Goal: Task Accomplishment & Management: Use online tool/utility

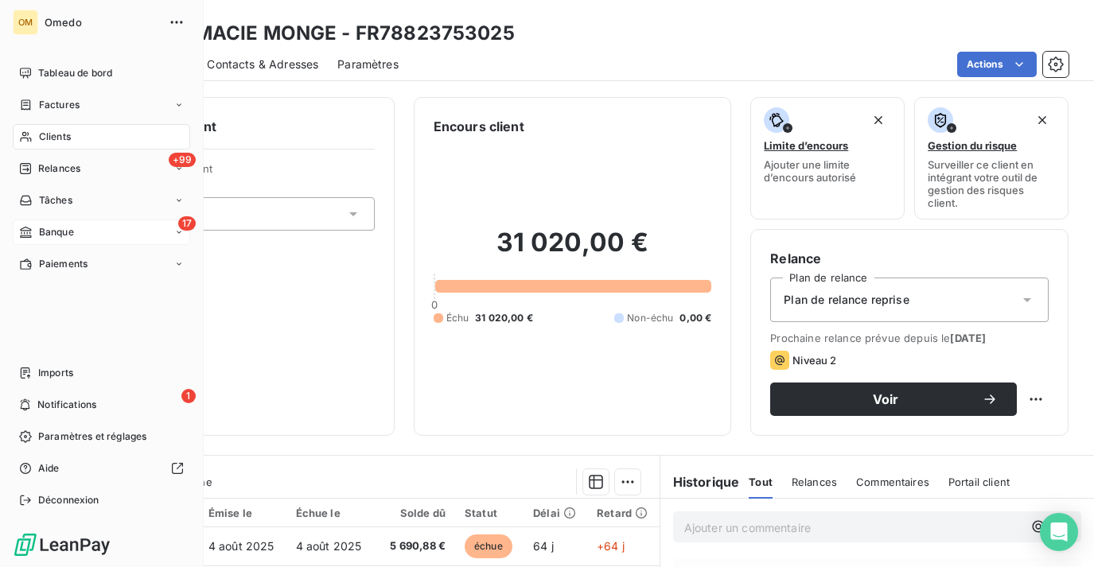
click at [81, 224] on div "17 Banque" at bounding box center [101, 232] width 177 height 25
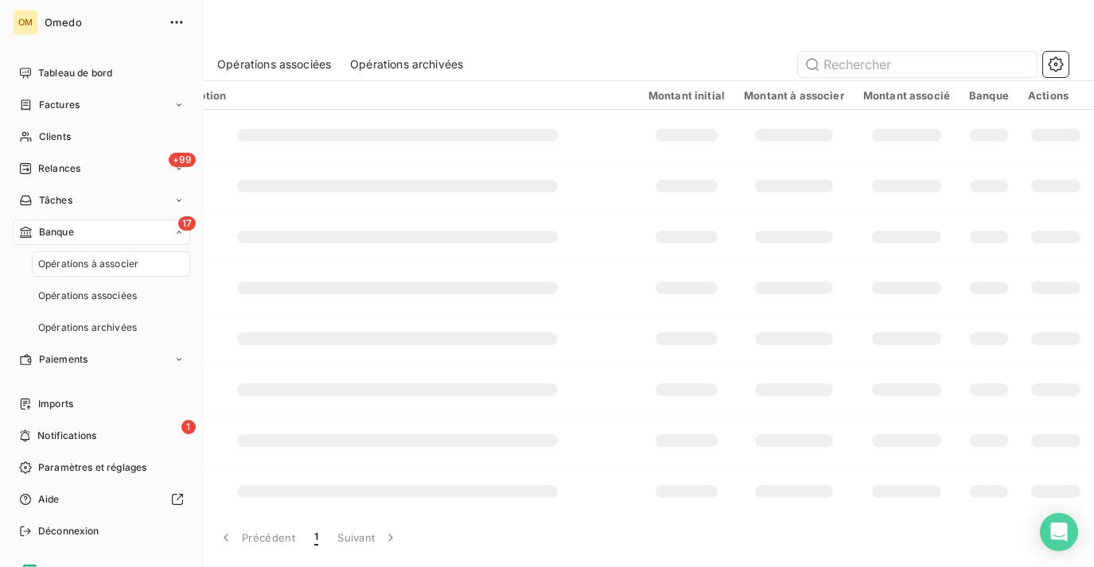
click at [108, 238] on div "17 Banque" at bounding box center [101, 232] width 177 height 25
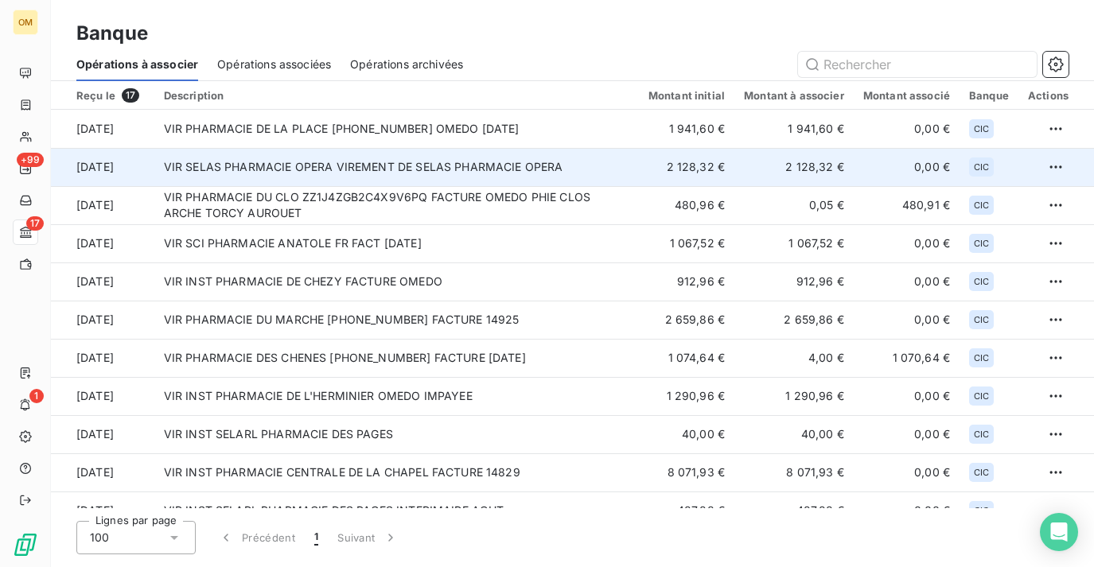
click at [604, 162] on td "VIR SELAS PHARMACIE OPERA VIREMENT DE SELAS PHARMACIE OPERA" at bounding box center [396, 167] width 485 height 38
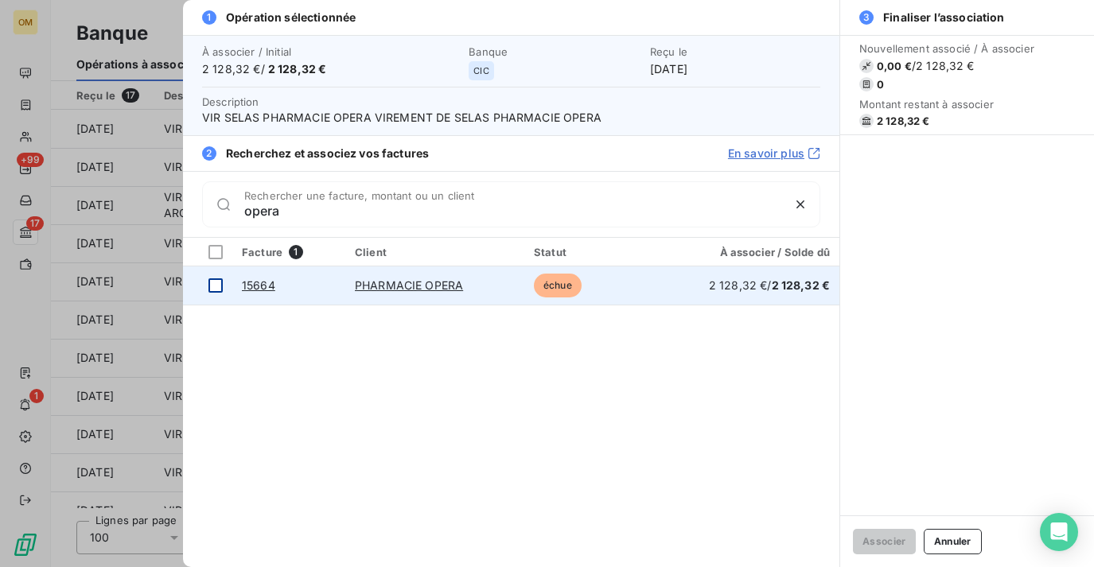
type input "opera"
click at [216, 287] on div at bounding box center [215, 286] width 14 height 14
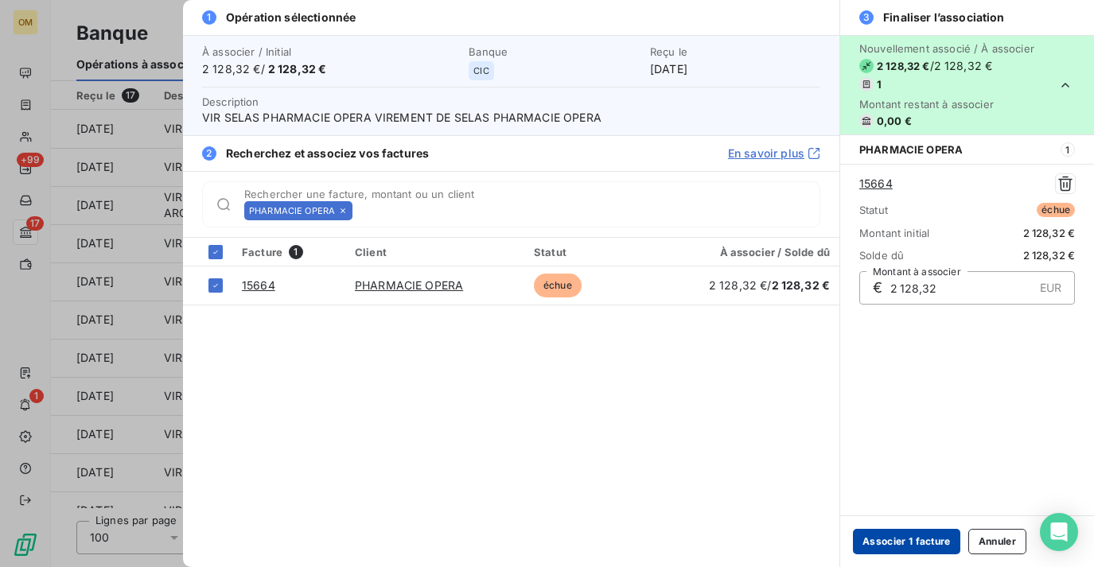
click at [914, 548] on button "Associer 1 facture" at bounding box center [906, 541] width 107 height 25
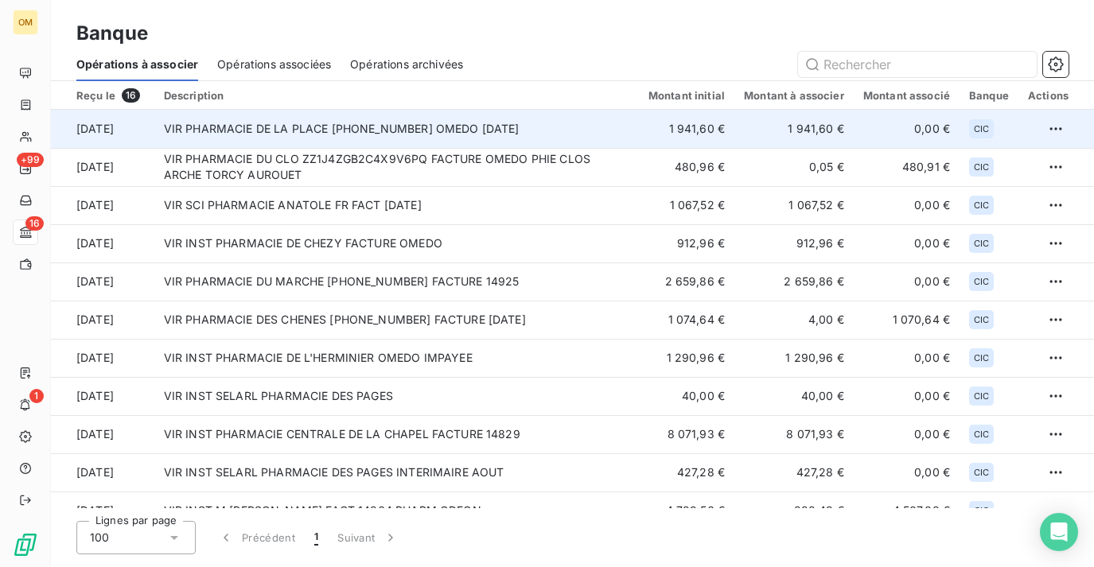
click at [456, 134] on td "VIR PHARMACIE DE LA PLACE 10096-14-25280023093034 OMEDO SEPT 25" at bounding box center [396, 129] width 485 height 38
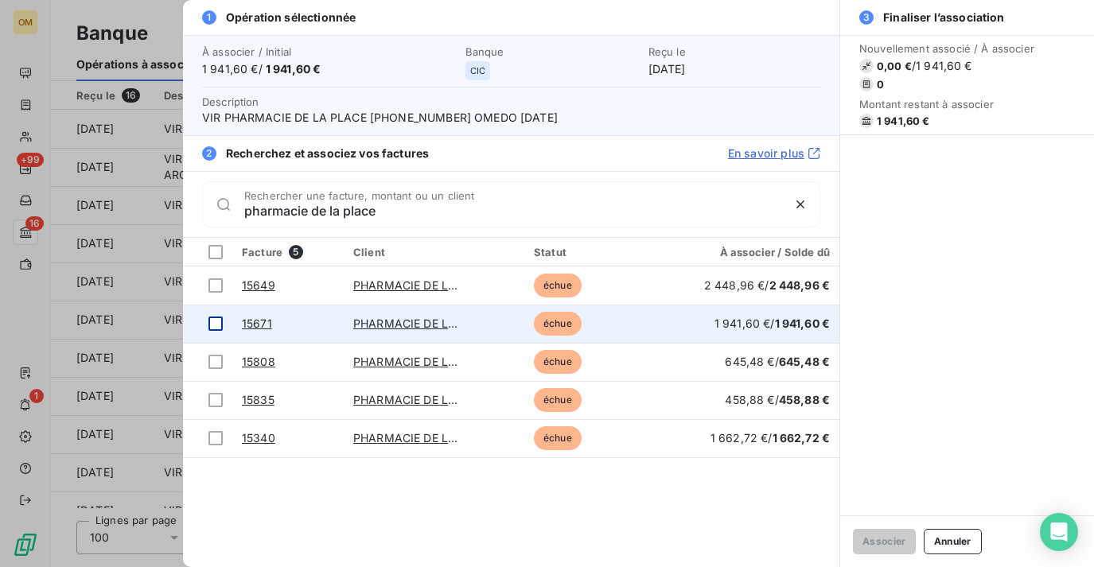
type input "pharmacie de la place"
click at [216, 320] on div at bounding box center [215, 324] width 14 height 14
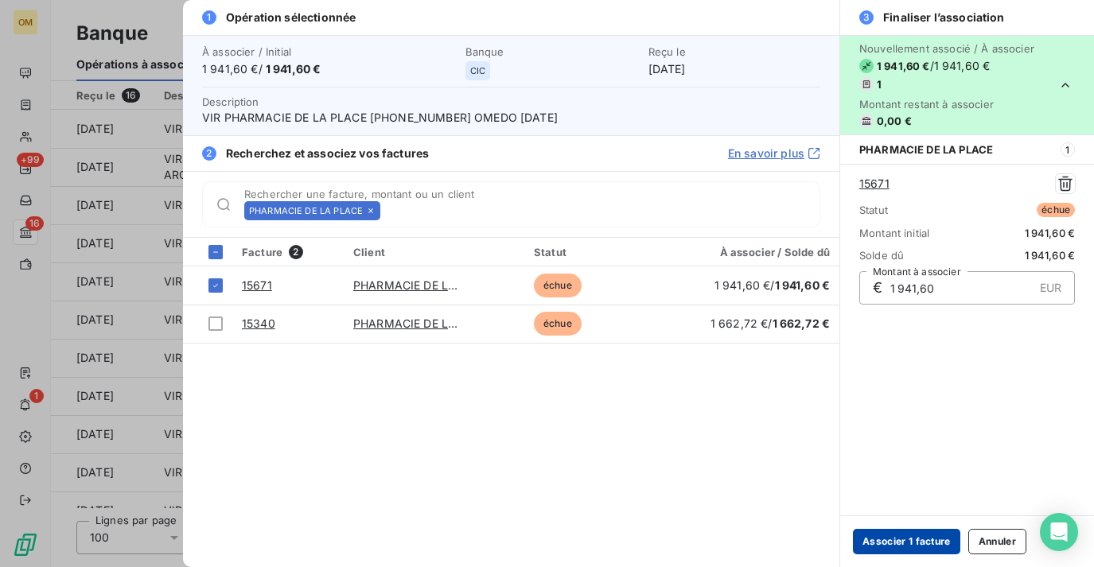
click at [898, 540] on button "Associer 1 facture" at bounding box center [906, 541] width 107 height 25
